Goal: Task Accomplishment & Management: Manage account settings

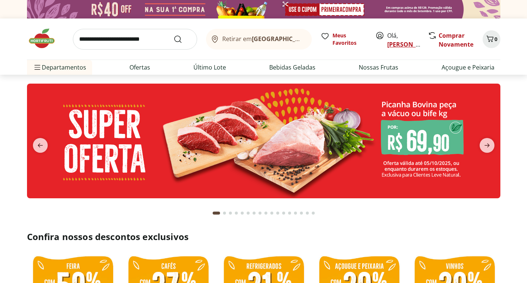
click at [400, 45] on link "[PERSON_NAME]" at bounding box center [411, 44] width 48 height 8
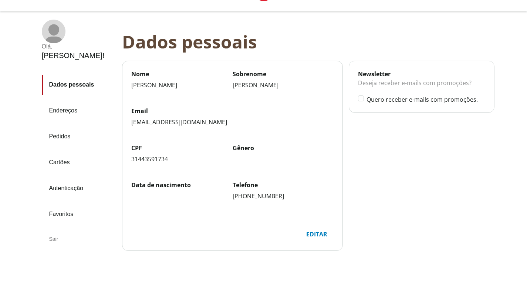
scroll to position [62, 0]
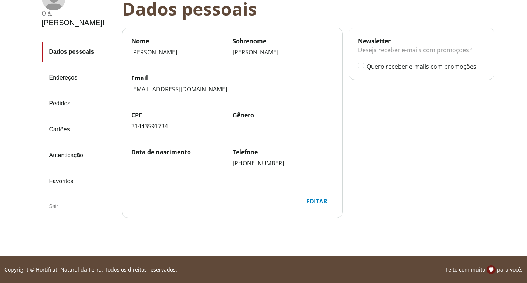
click at [51, 197] on div "Sair" at bounding box center [79, 206] width 74 height 18
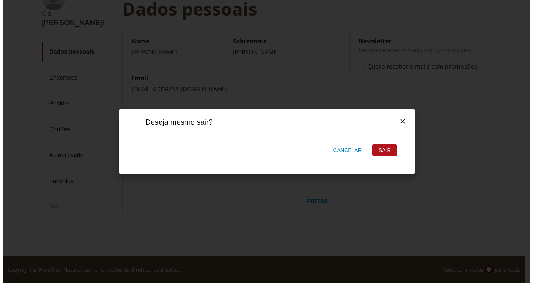
scroll to position [0, 0]
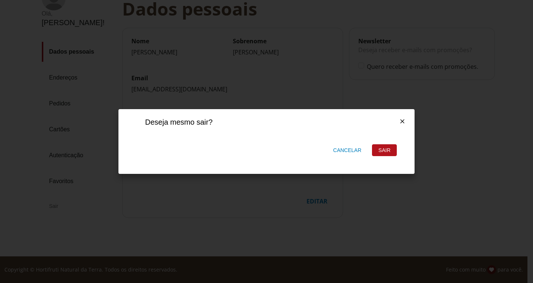
click at [383, 150] on div "Sair" at bounding box center [384, 150] width 24 height 11
